Goal: Task Accomplishment & Management: Manage account settings

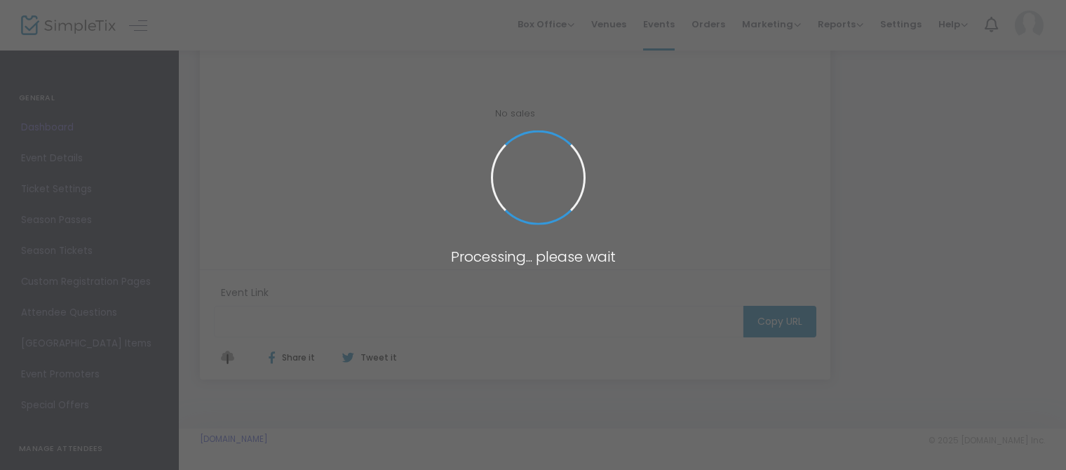
type input "[URL][DOMAIN_NAME]"
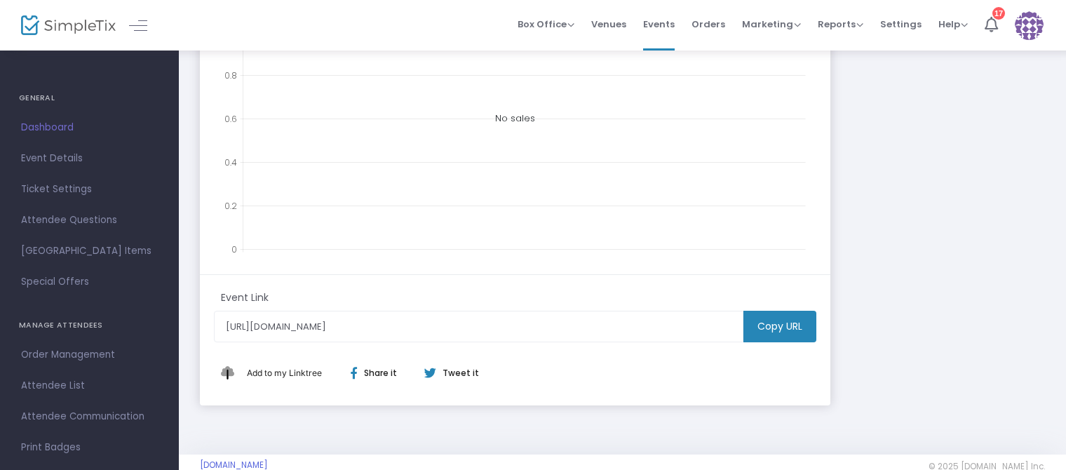
click at [65, 126] on span "Dashboard" at bounding box center [89, 128] width 137 height 18
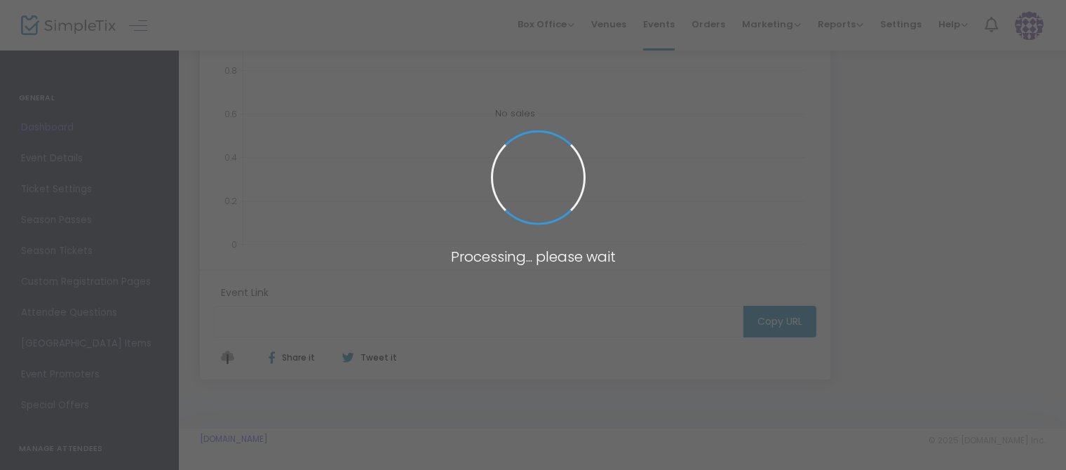
type input "[URL][DOMAIN_NAME]"
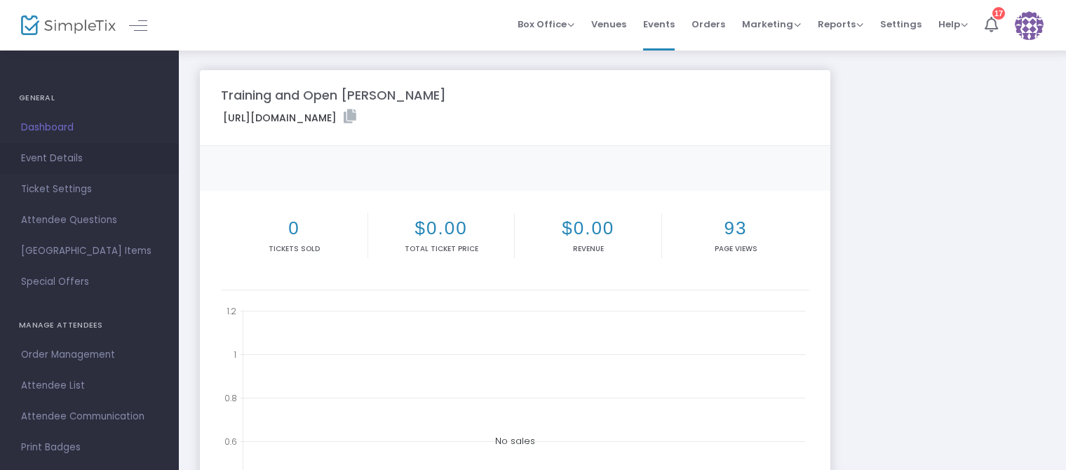
click at [43, 153] on span "Event Details" at bounding box center [89, 158] width 137 height 18
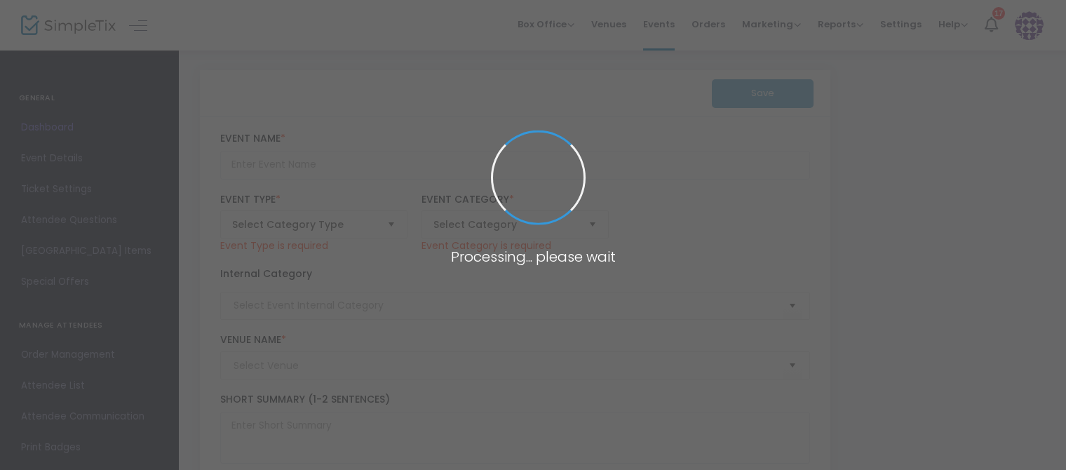
type input "Training and Open [PERSON_NAME]"
type textarea "First month/Down payment for training, every month for 10 months you will be bi…"
type input "Register Now"
type input "School Dues"
type input "Pro Wrestling Star Academy"
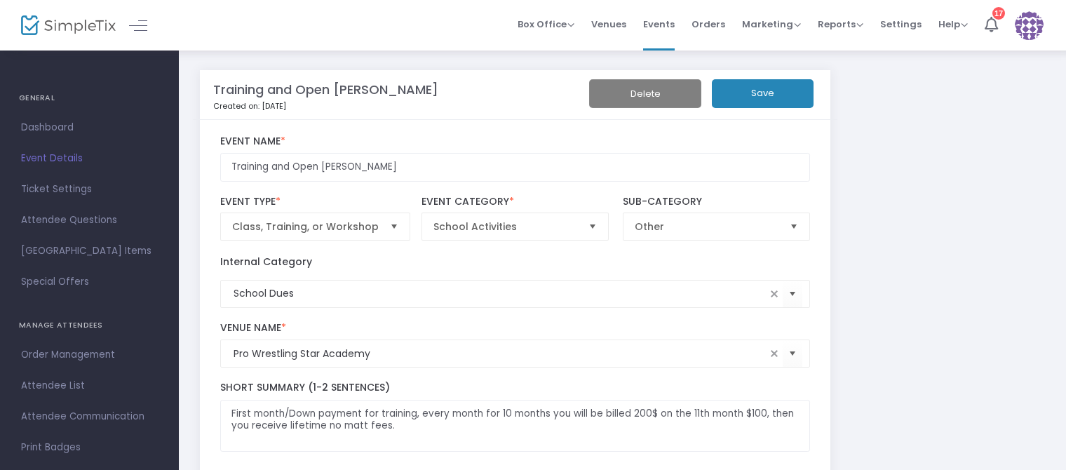
click at [43, 26] on img at bounding box center [68, 25] width 95 height 20
